Goal: Task Accomplishment & Management: Use online tool/utility

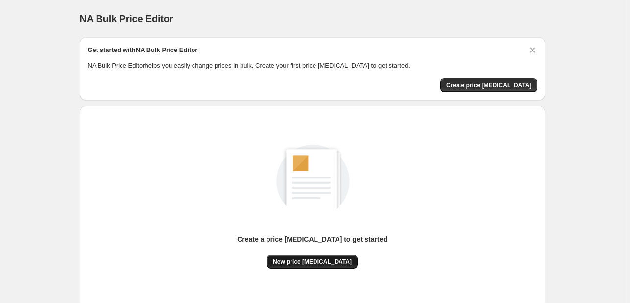
click at [323, 260] on span "New price [MEDICAL_DATA]" at bounding box center [312, 262] width 79 height 8
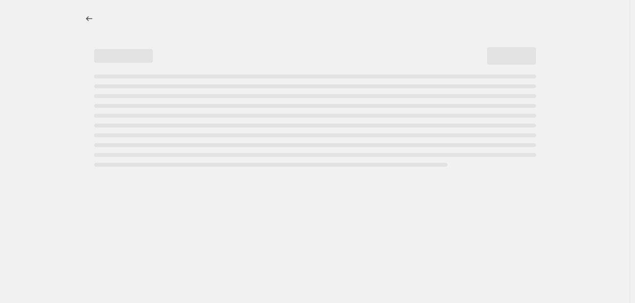
select select "percentage"
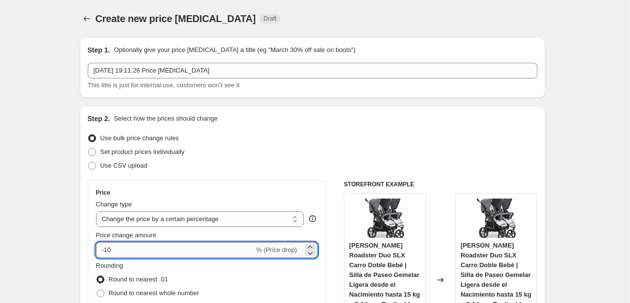
click at [134, 246] on input "-10" at bounding box center [175, 250] width 158 height 16
type input "-1"
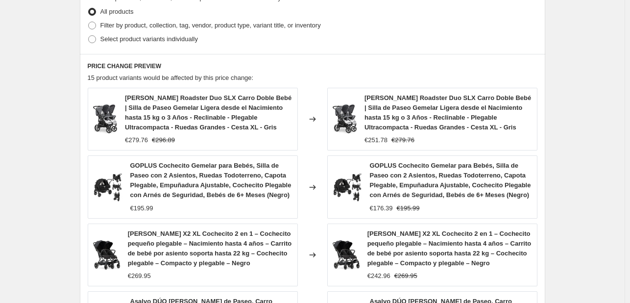
scroll to position [784, 0]
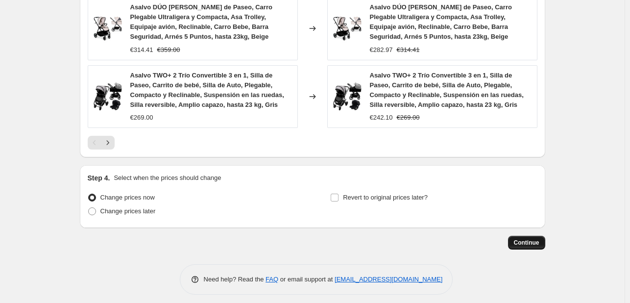
type input "-32"
click at [532, 247] on button "Continue" at bounding box center [526, 243] width 37 height 14
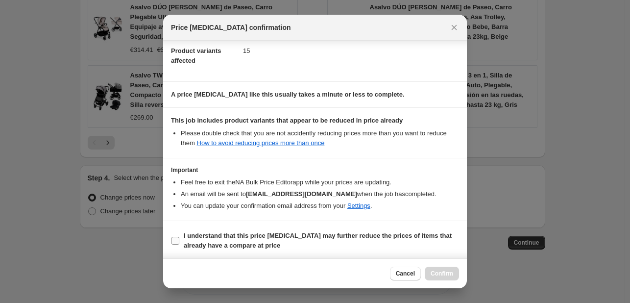
scroll to position [109, 0]
drag, startPoint x: 229, startPoint y: 238, endPoint x: 274, endPoint y: 231, distance: 45.5
click at [228, 238] on span "I understand that this price [MEDICAL_DATA] may further reduce the prices of it…" at bounding box center [321, 240] width 275 height 20
click at [179, 238] on input "I understand that this price [MEDICAL_DATA] may further reduce the prices of it…" at bounding box center [176, 240] width 8 height 8
checkbox input "true"
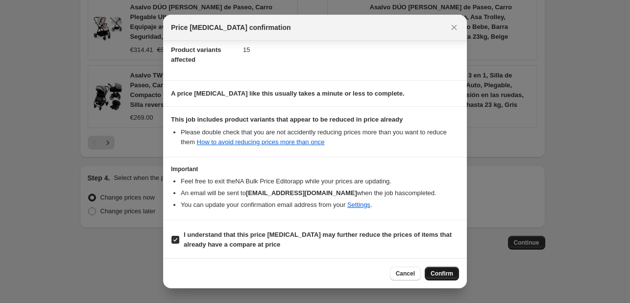
click at [450, 272] on span "Confirm" at bounding box center [442, 274] width 23 height 8
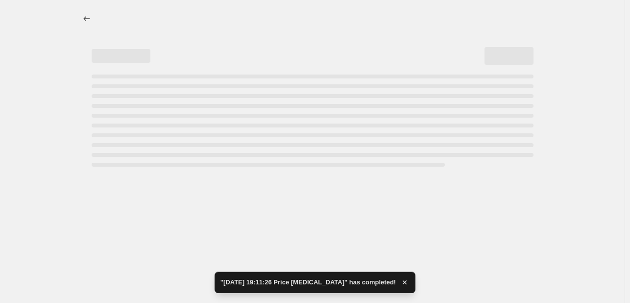
select select "percentage"
